Goal: Browse casually: Explore the website without a specific task or goal

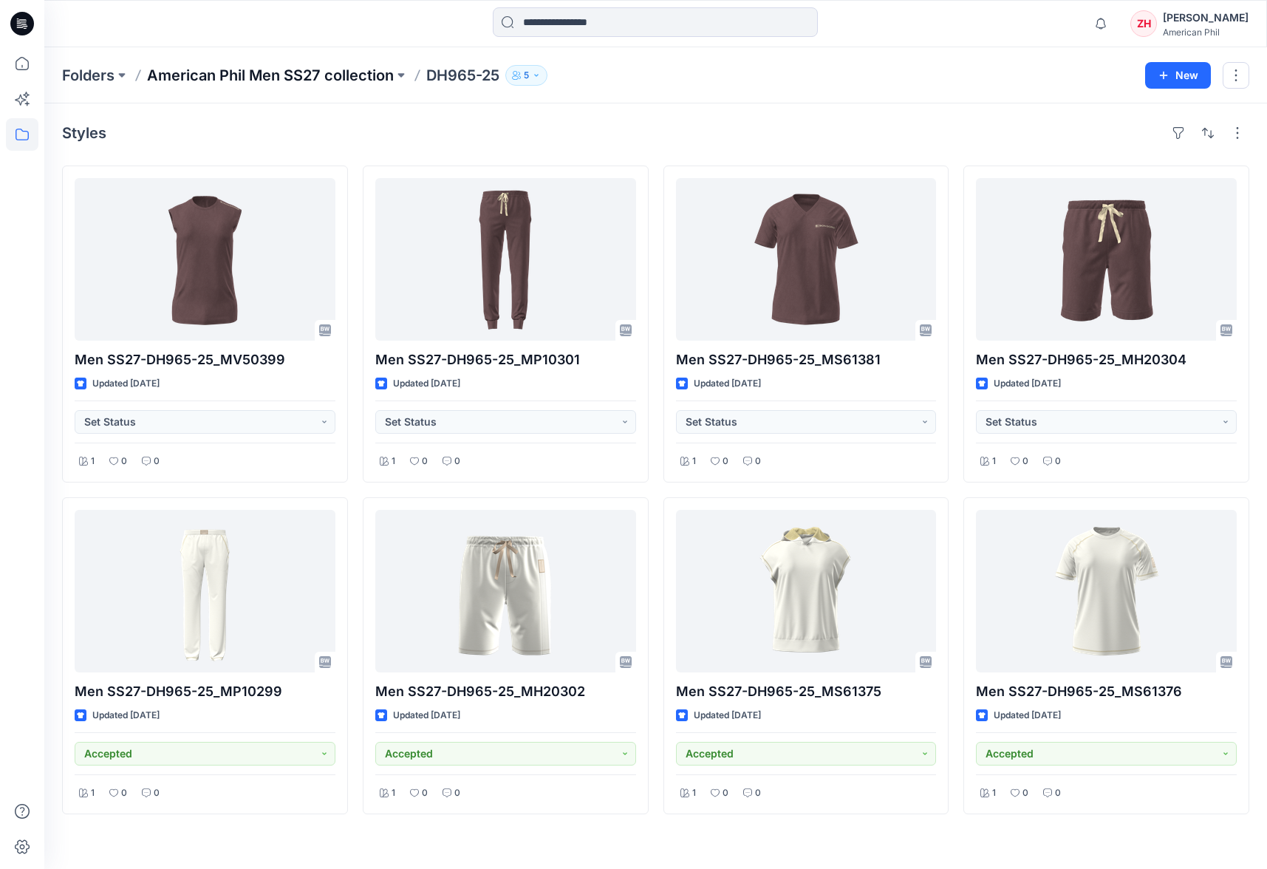
click at [373, 76] on p "American Phil Men SS27 collection" at bounding box center [270, 75] width 247 height 21
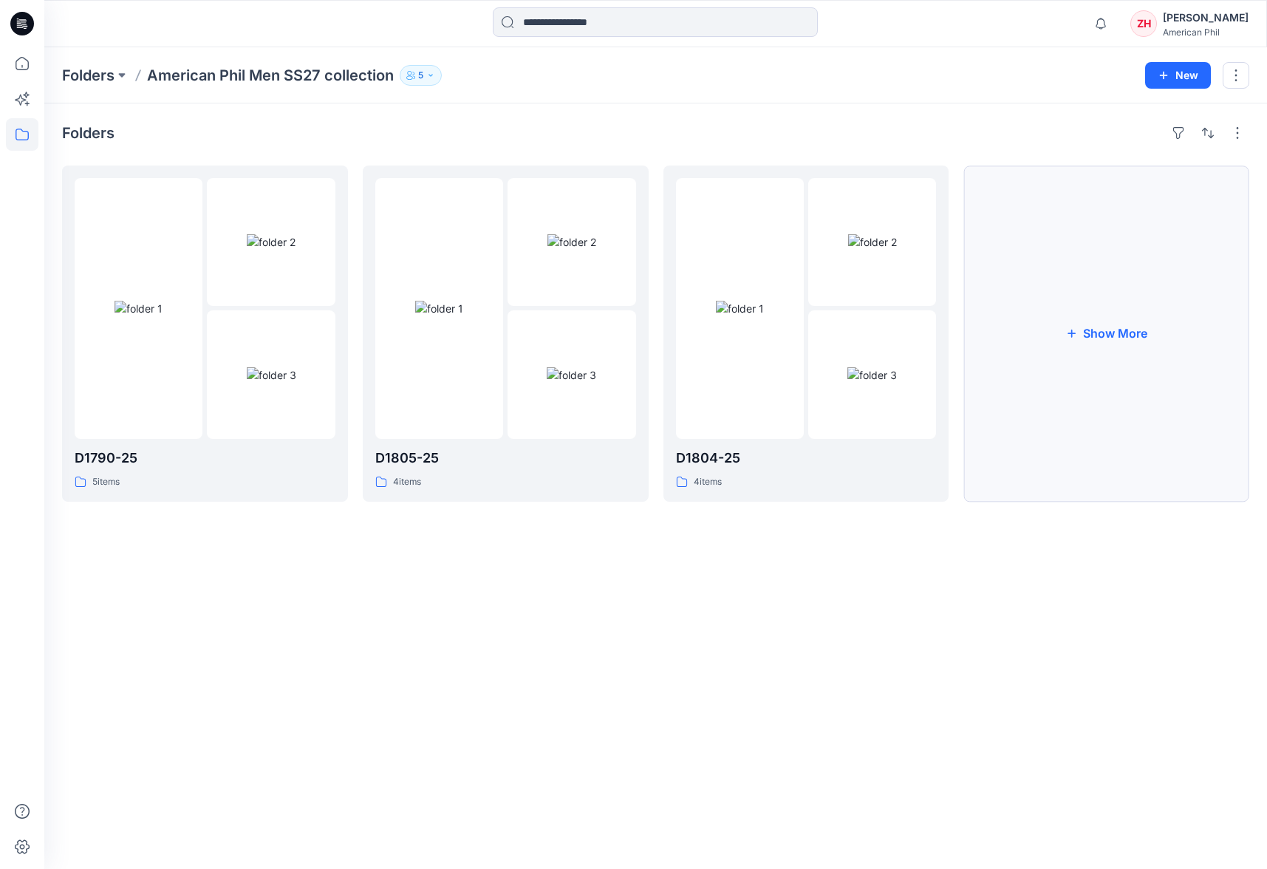
click at [1091, 343] on button "Show More" at bounding box center [1107, 334] width 286 height 336
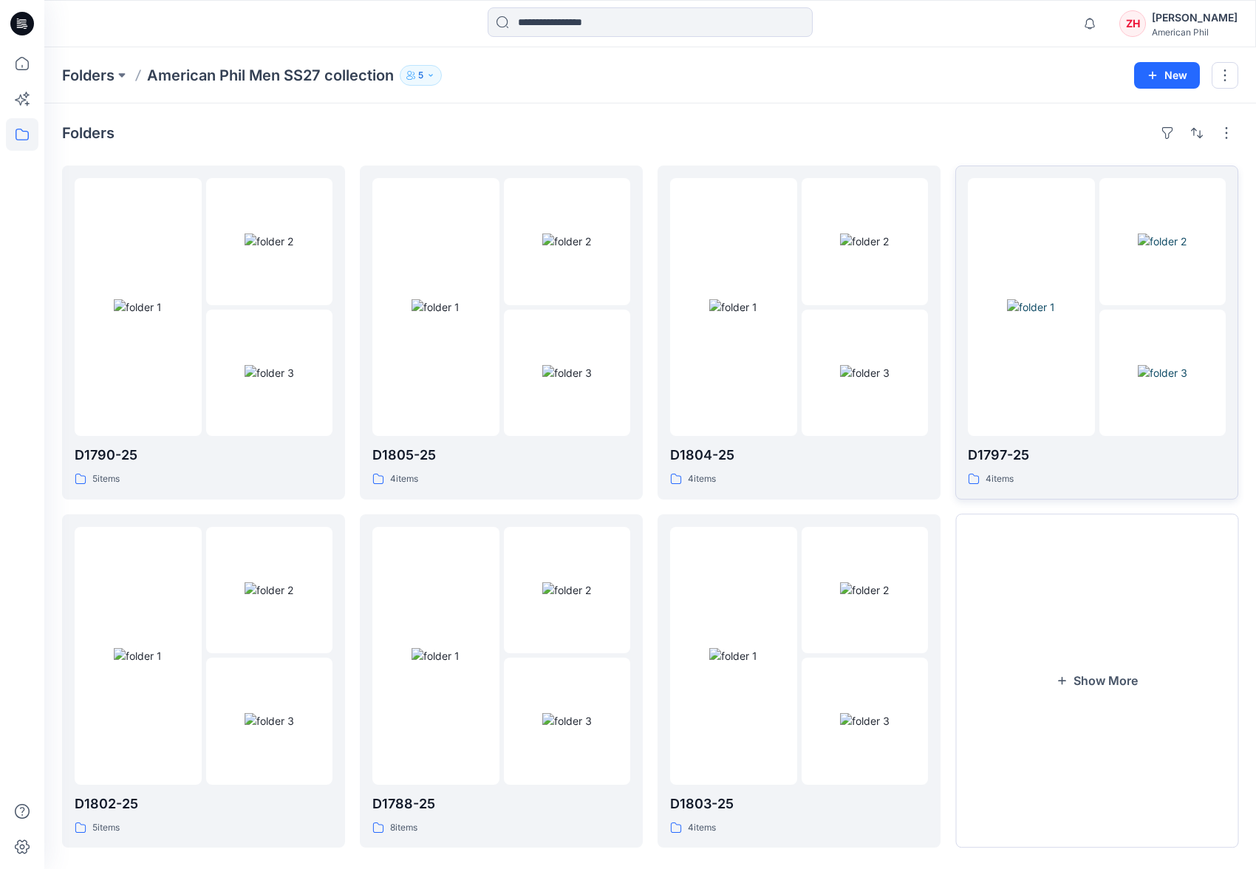
drag, startPoint x: 1120, startPoint y: 593, endPoint x: 1074, endPoint y: 469, distance: 132.1
click at [1120, 593] on button "Show More" at bounding box center [1097, 681] width 283 height 334
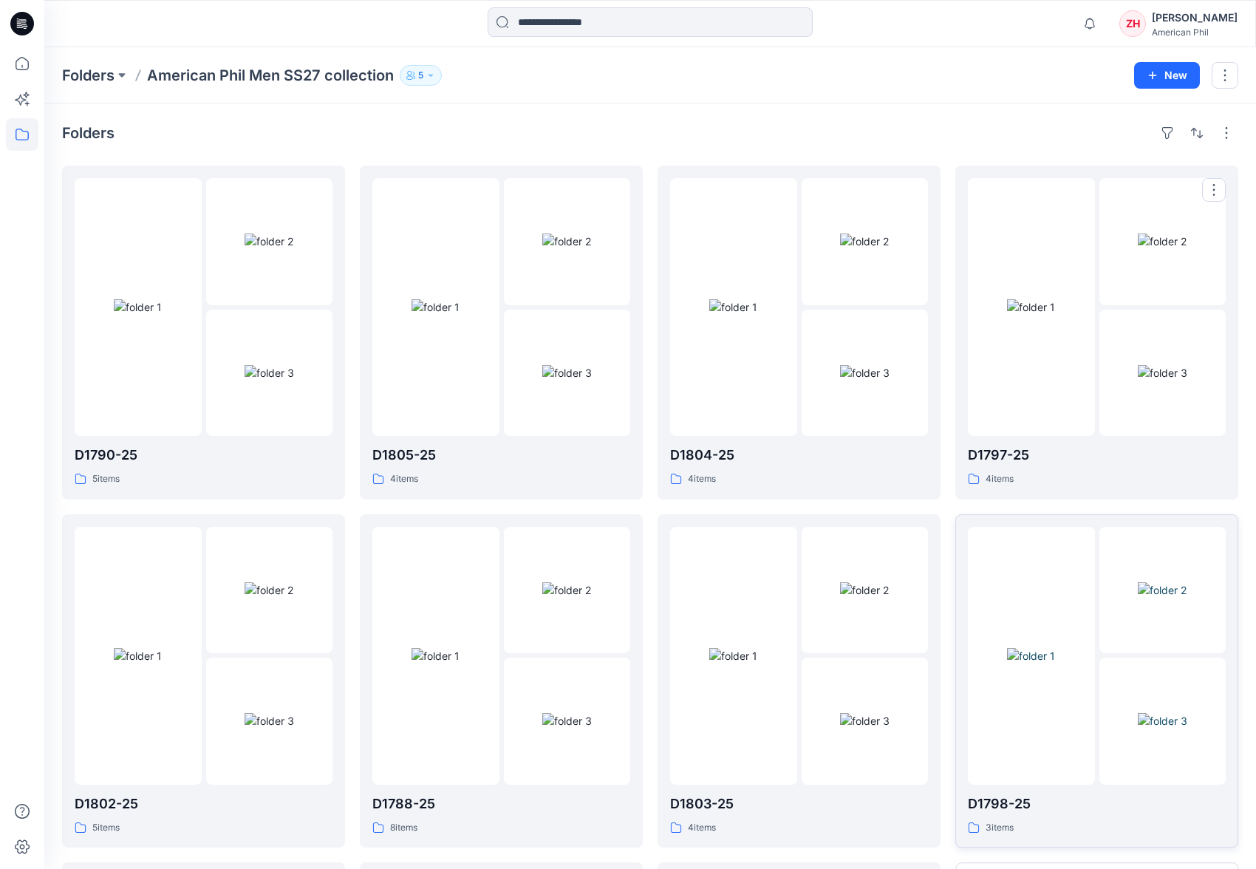
scroll to position [318, 0]
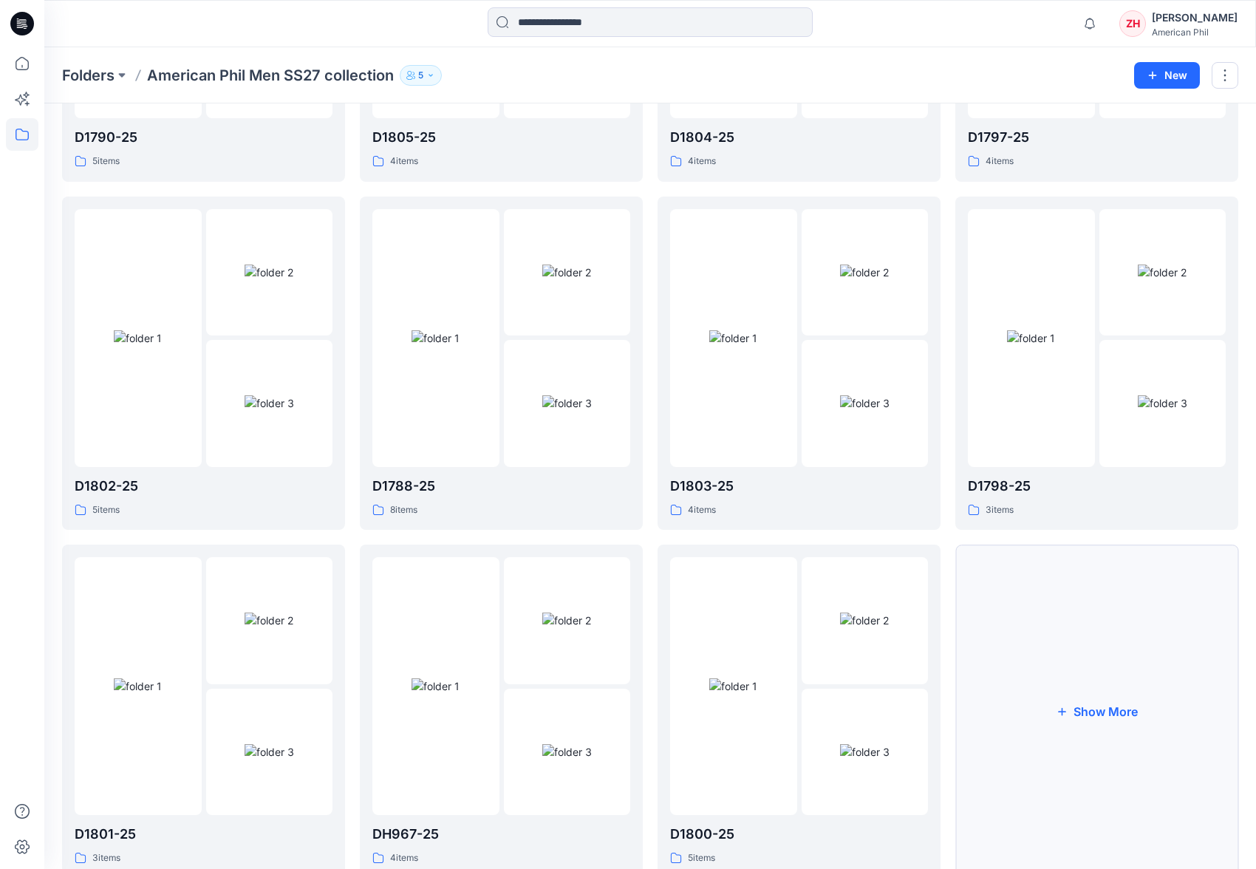
click at [1157, 665] on button "Show More" at bounding box center [1097, 712] width 283 height 334
click at [1074, 616] on div at bounding box center [1031, 686] width 127 height 258
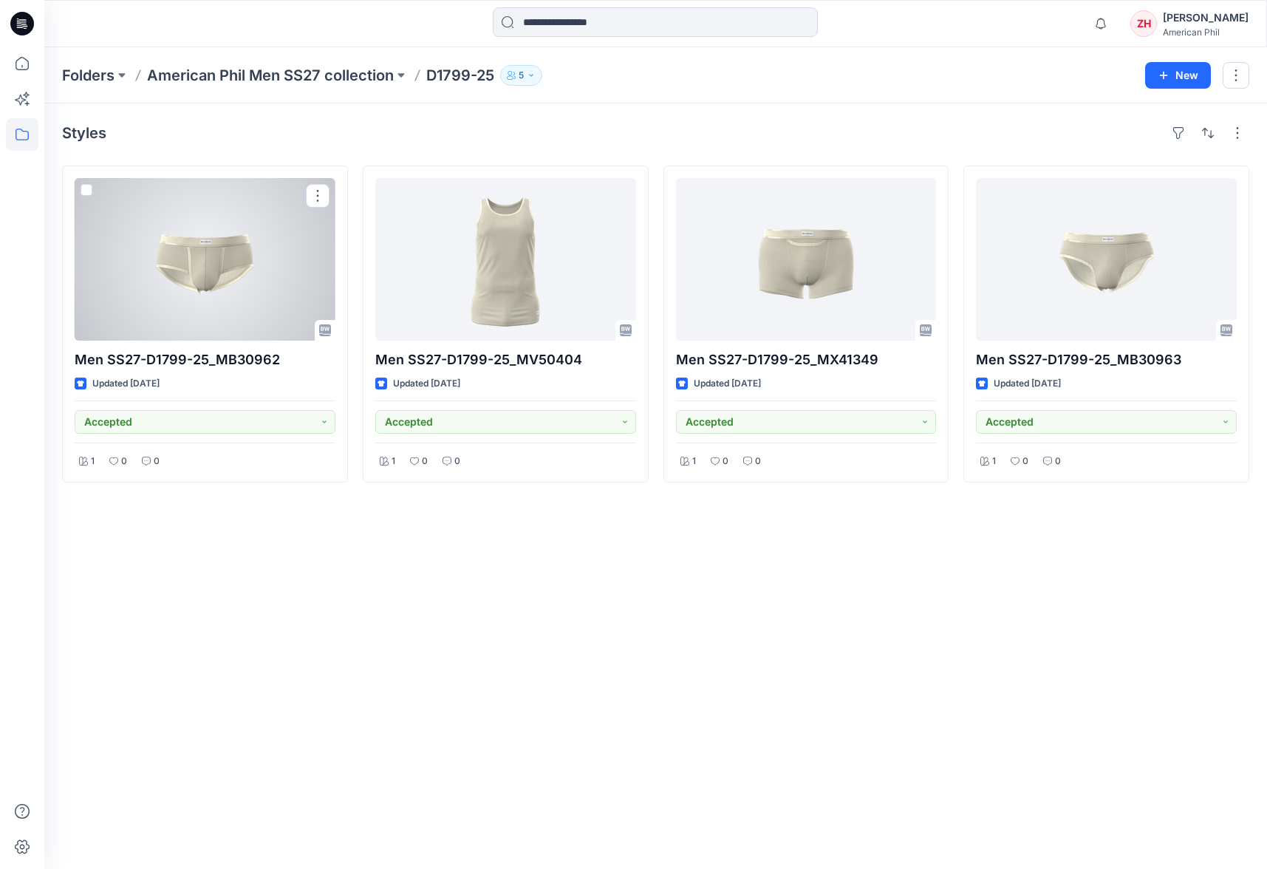
click at [264, 262] on div at bounding box center [205, 259] width 261 height 163
